Goal: Task Accomplishment & Management: Manage account settings

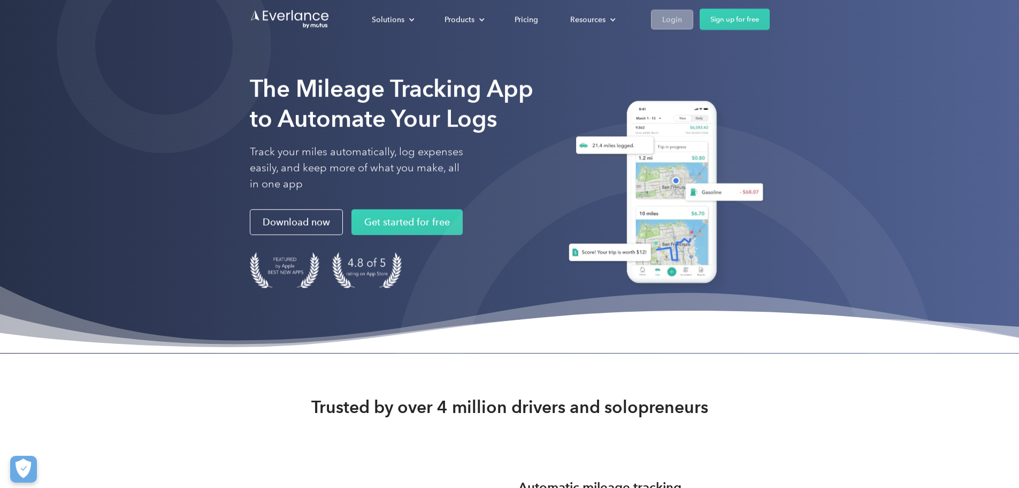
click at [682, 17] on div "Login" at bounding box center [673, 18] width 20 height 13
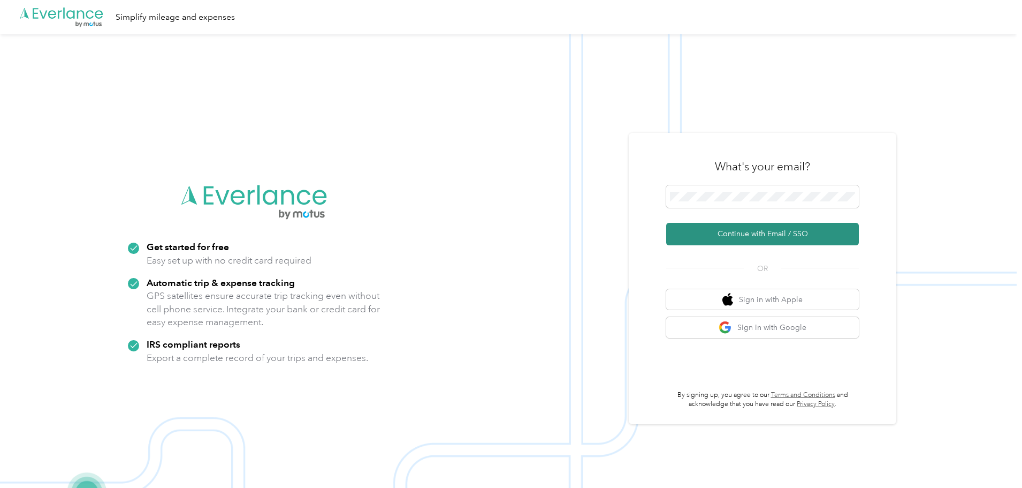
click at [681, 227] on button "Continue with Email / SSO" at bounding box center [762, 234] width 193 height 22
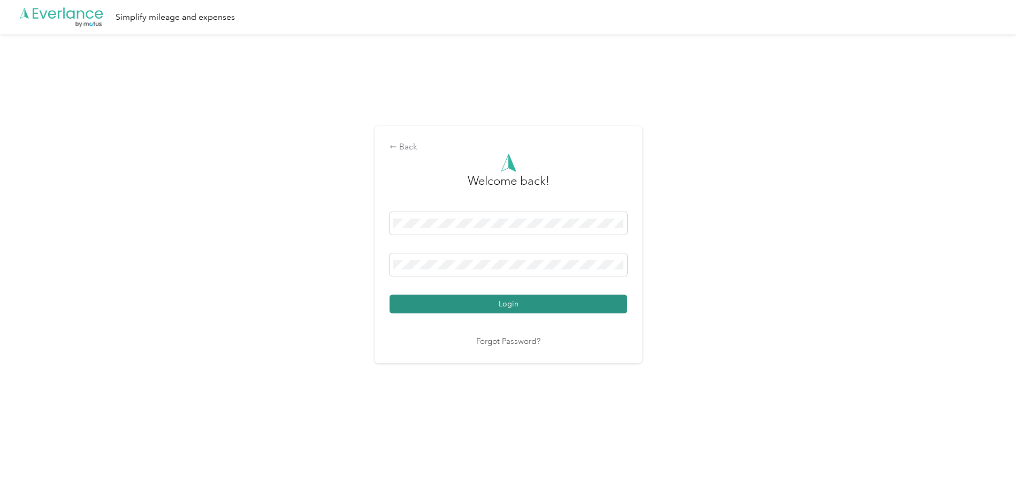
click at [578, 300] on button "Login" at bounding box center [509, 303] width 238 height 19
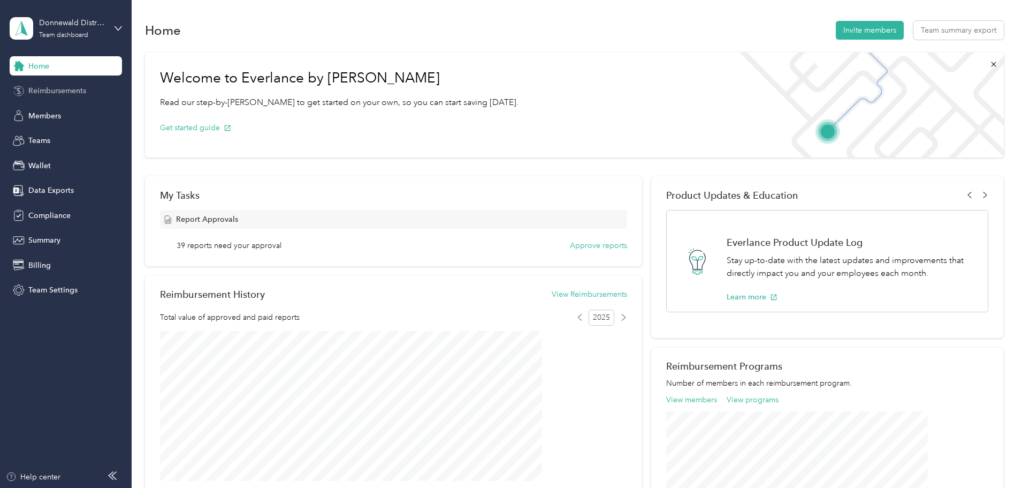
click at [68, 92] on span "Reimbursements" at bounding box center [57, 90] width 58 height 11
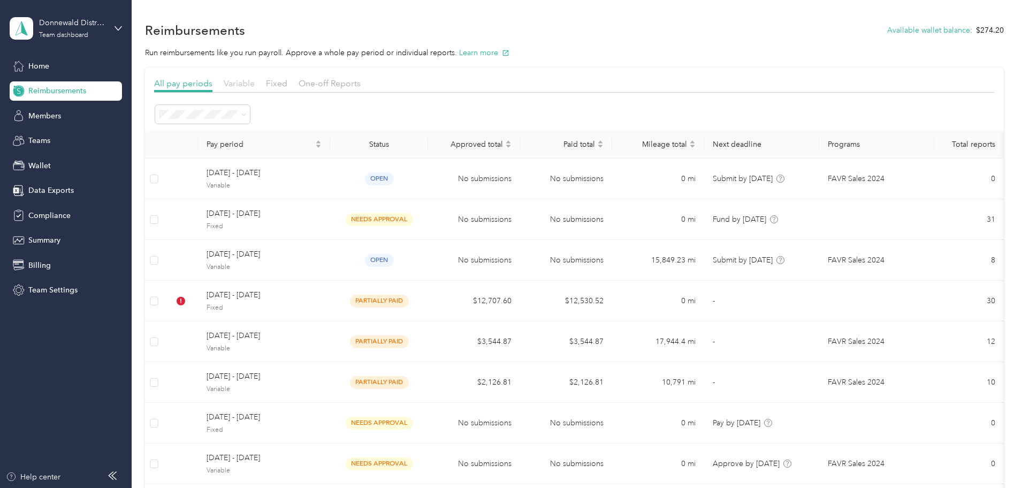
click at [255, 86] on span "Variable" at bounding box center [239, 83] width 31 height 10
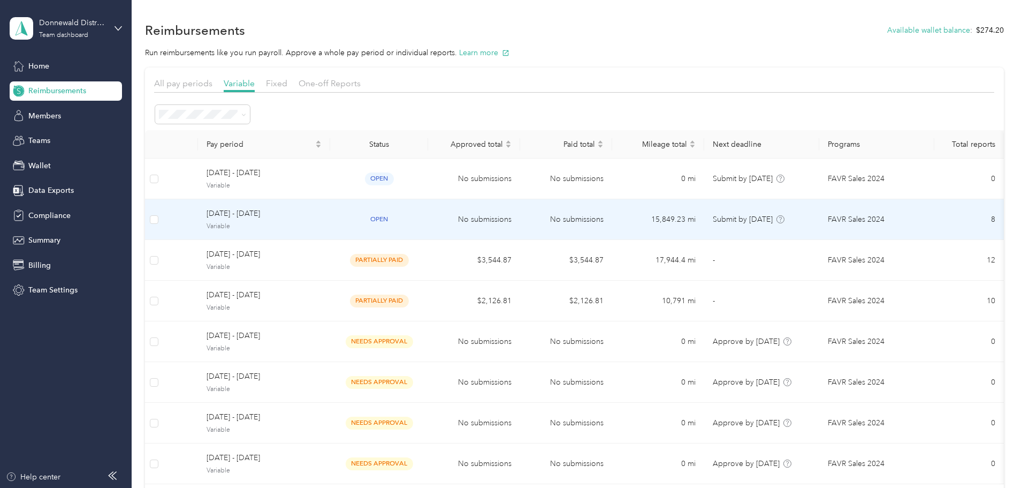
click at [313, 209] on span "September 1 - 30, 2025" at bounding box center [264, 214] width 115 height 12
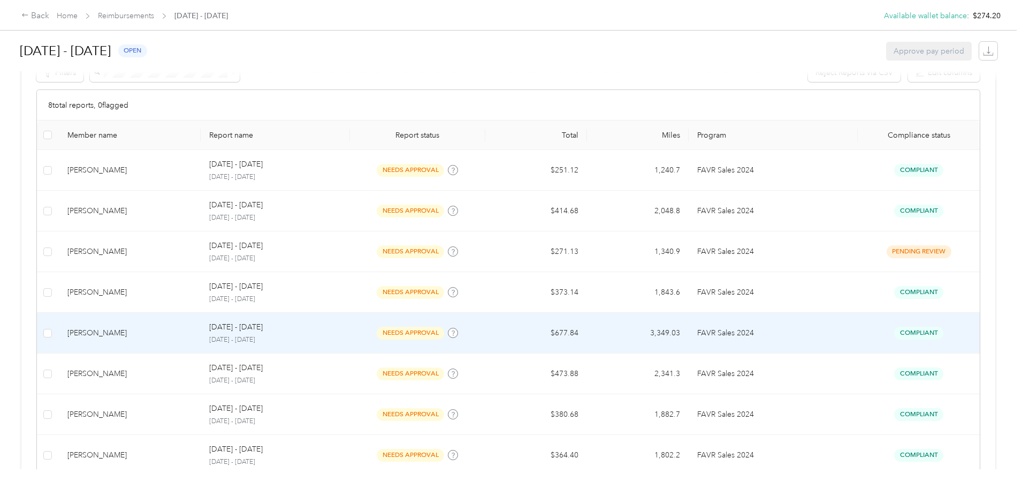
scroll to position [268, 0]
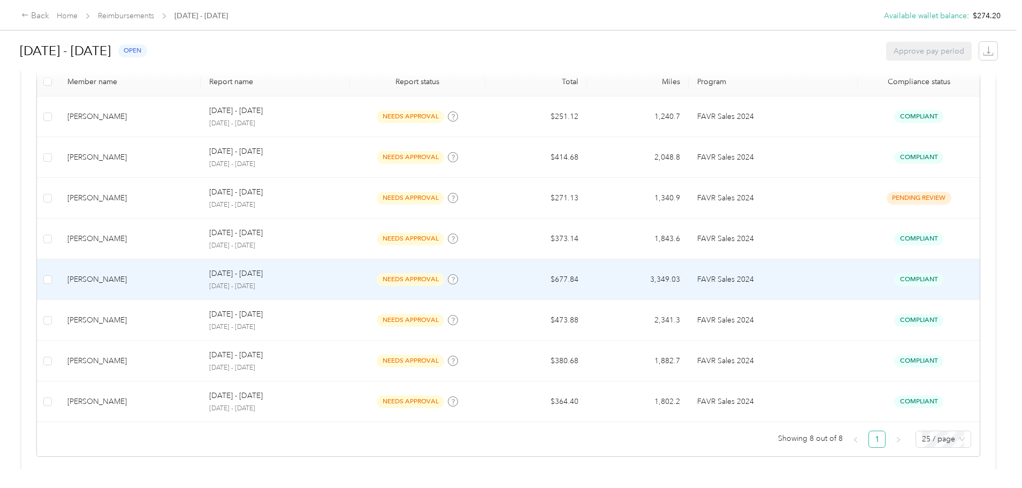
click at [193, 277] on div "Zachary C. Meyers" at bounding box center [129, 279] width 125 height 12
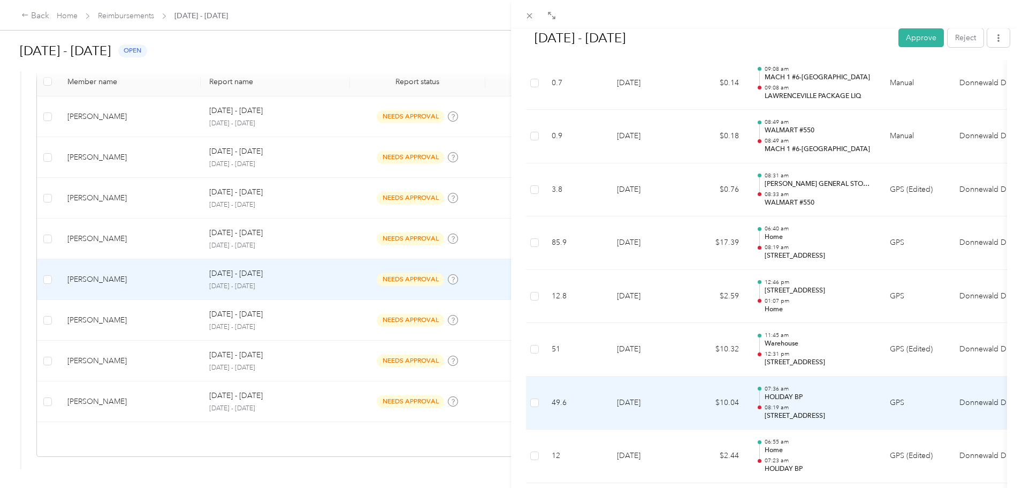
scroll to position [6642, 0]
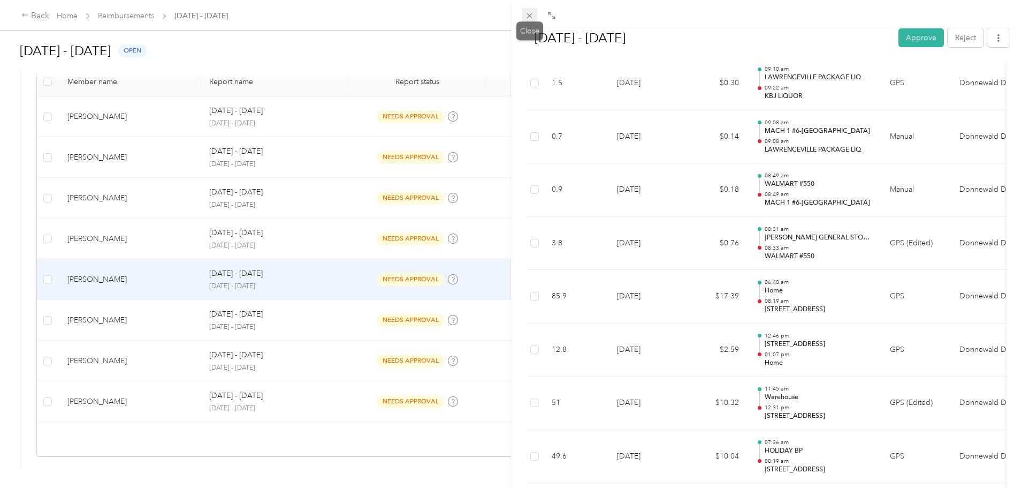
click at [530, 19] on icon at bounding box center [529, 15] width 9 height 9
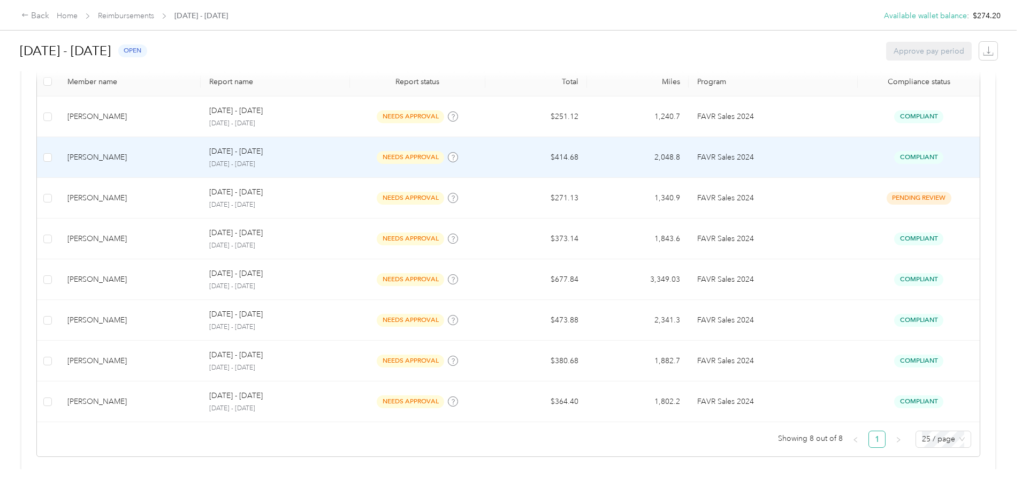
click at [159, 154] on div "James D. Harting" at bounding box center [129, 157] width 125 height 12
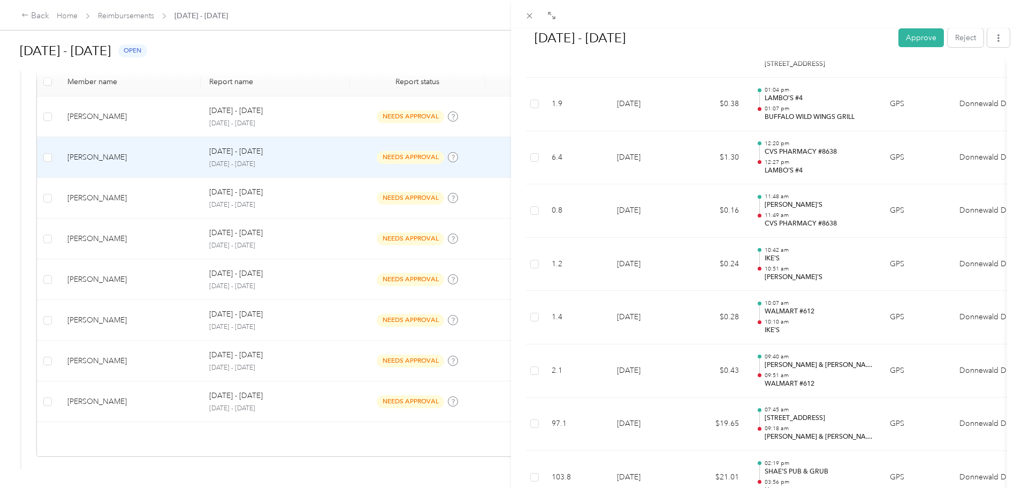
scroll to position [3692, 0]
